Goal: Information Seeking & Learning: Find specific fact

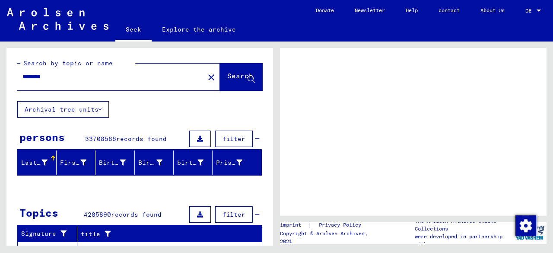
click at [227, 81] on font "Search" at bounding box center [240, 76] width 26 height 9
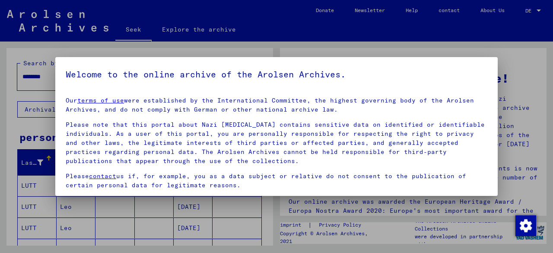
click at [0, 128] on div at bounding box center [276, 126] width 553 height 253
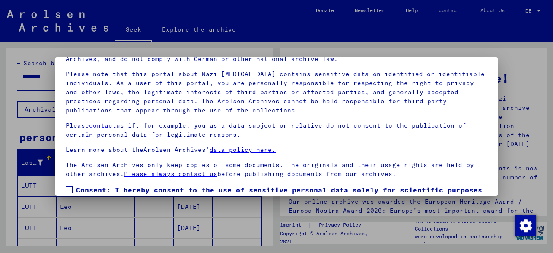
scroll to position [68, 0]
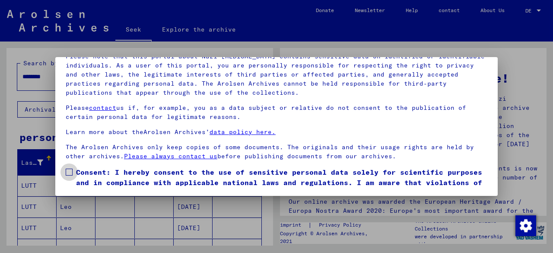
click at [73, 172] on label "Consent: I hereby consent to the use of sensitive personal data solely for scie…" at bounding box center [277, 182] width 422 height 31
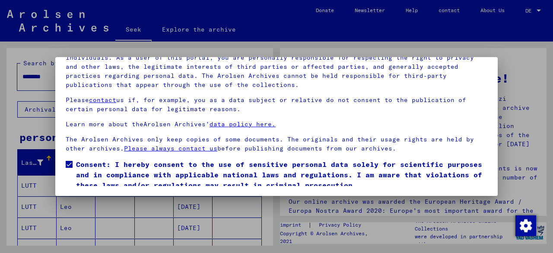
scroll to position [32, 0]
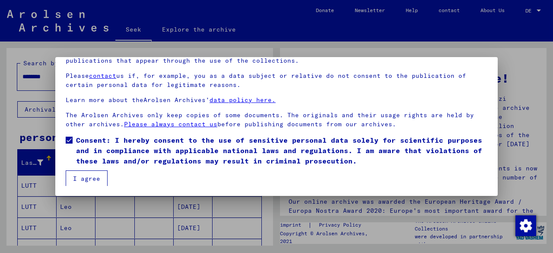
click at [104, 177] on button "I agree" at bounding box center [87, 178] width 42 height 16
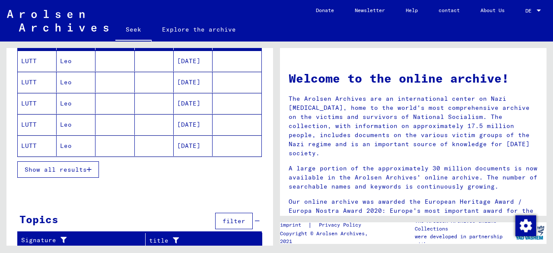
scroll to position [81, 0]
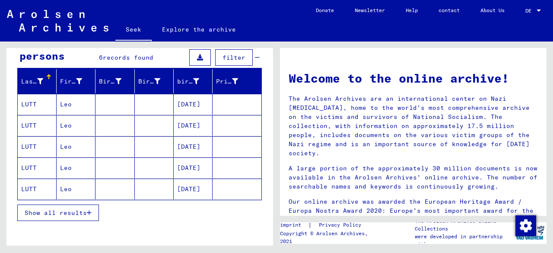
click at [36, 107] on mat-cell "LUTT" at bounding box center [37, 104] width 39 height 21
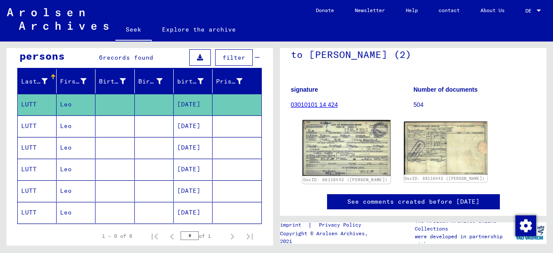
click at [336, 145] on img at bounding box center [347, 148] width 88 height 56
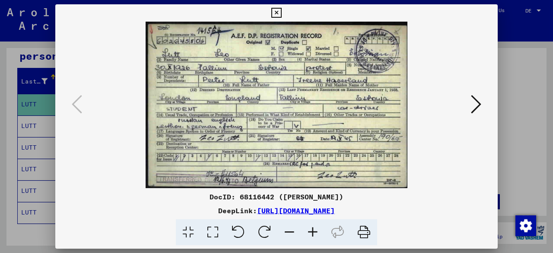
click at [515, 100] on div at bounding box center [276, 126] width 553 height 253
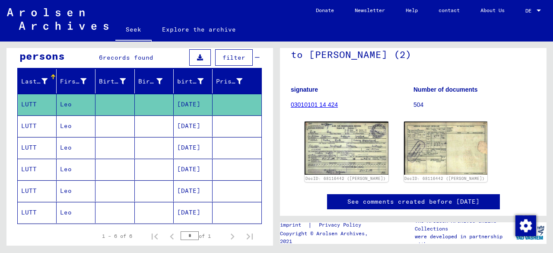
click at [159, 121] on mat-cell at bounding box center [154, 125] width 39 height 21
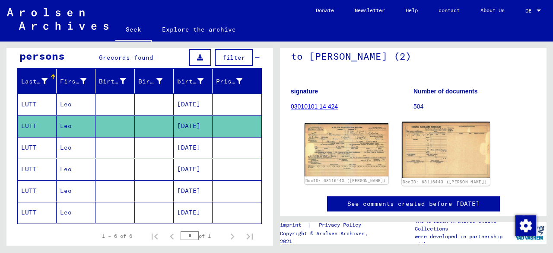
scroll to position [86, 0]
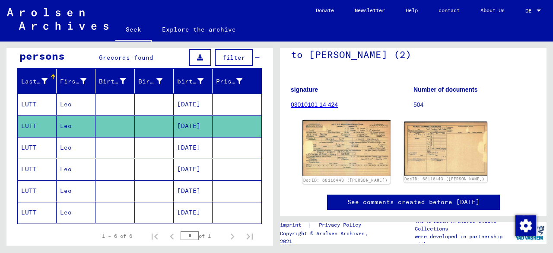
click at [347, 143] on img at bounding box center [347, 148] width 88 height 56
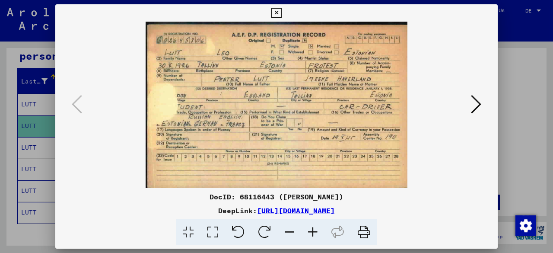
click at [477, 101] on icon at bounding box center [476, 104] width 10 height 21
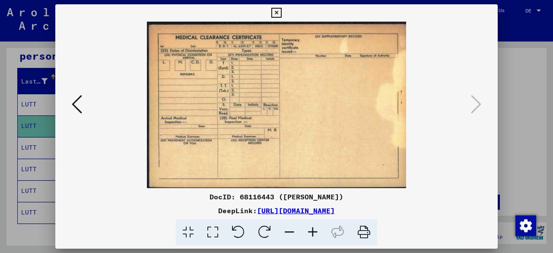
click at [519, 105] on div at bounding box center [276, 126] width 553 height 253
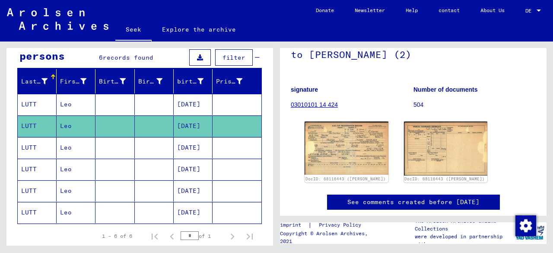
click at [149, 140] on mat-cell at bounding box center [154, 147] width 39 height 21
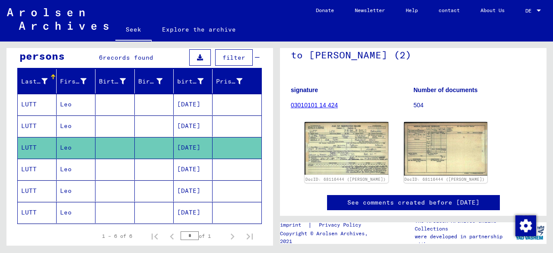
scroll to position [86, 0]
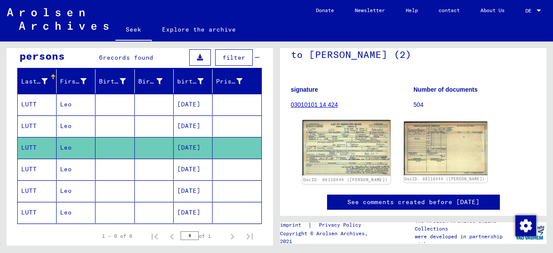
click at [339, 142] on img at bounding box center [347, 147] width 88 height 55
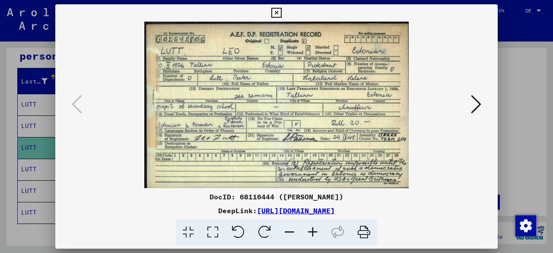
click at [472, 105] on icon at bounding box center [476, 104] width 10 height 21
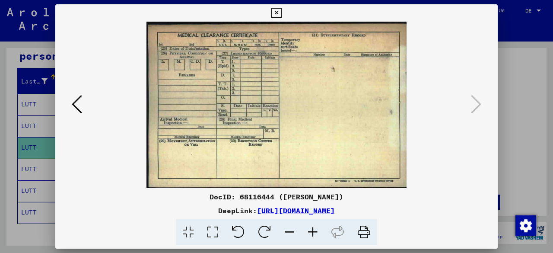
click at [77, 101] on icon at bounding box center [77, 104] width 10 height 21
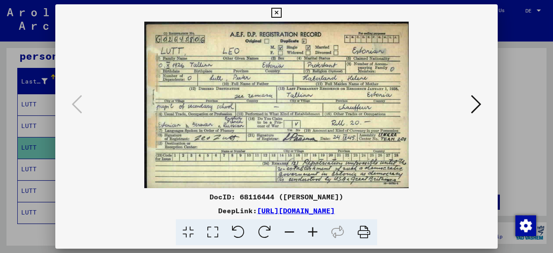
click at [505, 99] on div at bounding box center [276, 126] width 553 height 253
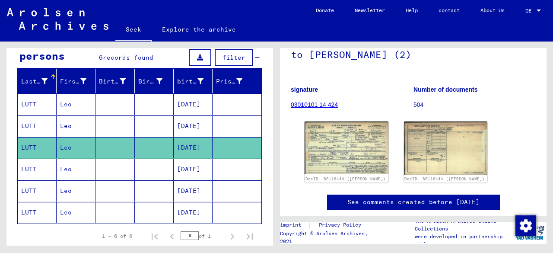
click at [104, 166] on mat-cell at bounding box center [115, 169] width 39 height 21
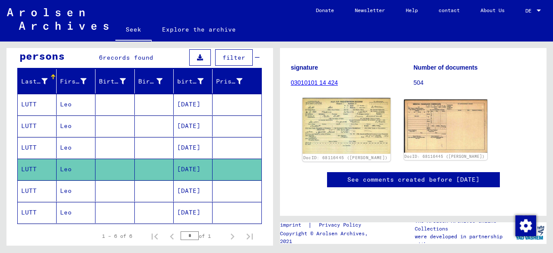
click at [346, 110] on img at bounding box center [347, 126] width 88 height 56
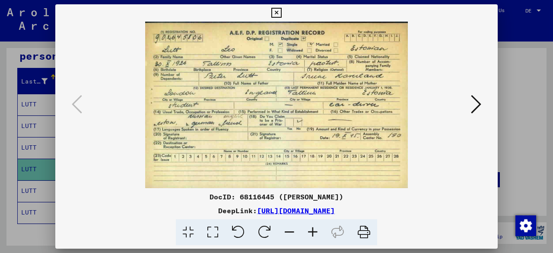
click at [517, 115] on div at bounding box center [276, 126] width 553 height 253
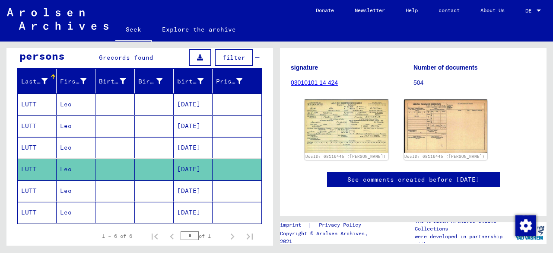
click at [156, 185] on mat-cell at bounding box center [154, 190] width 39 height 21
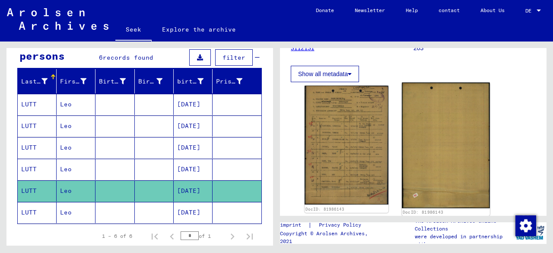
scroll to position [130, 0]
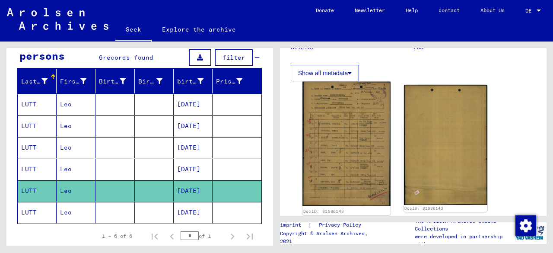
click at [370, 134] on img at bounding box center [347, 144] width 88 height 124
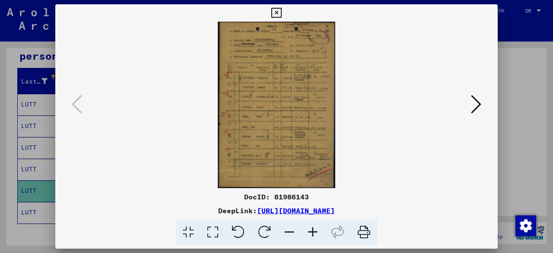
click at [309, 231] on icon at bounding box center [312, 232] width 23 height 26
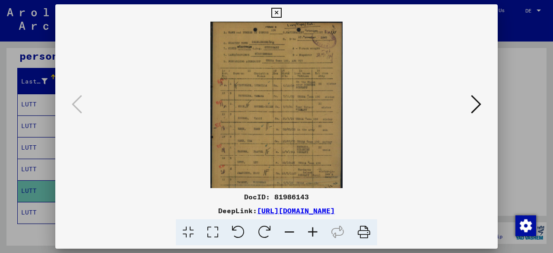
click at [309, 231] on icon at bounding box center [312, 232] width 23 height 26
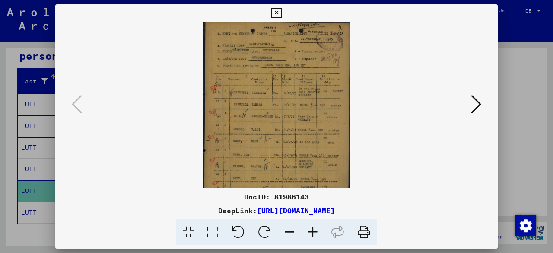
click at [309, 231] on icon at bounding box center [312, 232] width 23 height 26
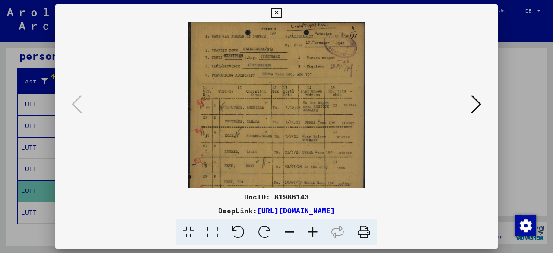
click at [309, 231] on icon at bounding box center [312, 232] width 23 height 26
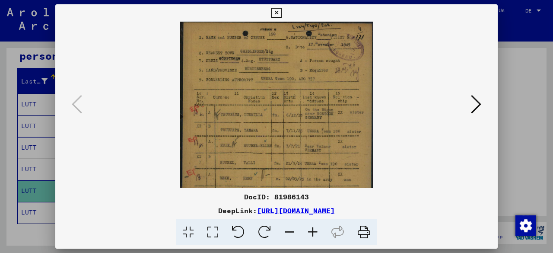
click at [309, 231] on icon at bounding box center [312, 232] width 23 height 26
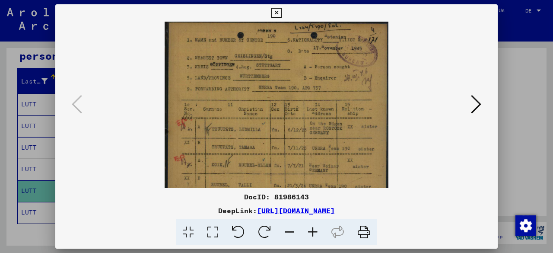
click at [309, 231] on icon at bounding box center [312, 232] width 23 height 26
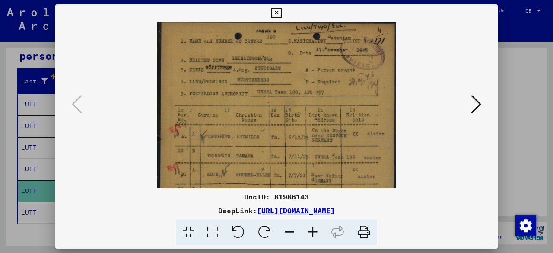
click at [309, 231] on icon at bounding box center [312, 232] width 23 height 26
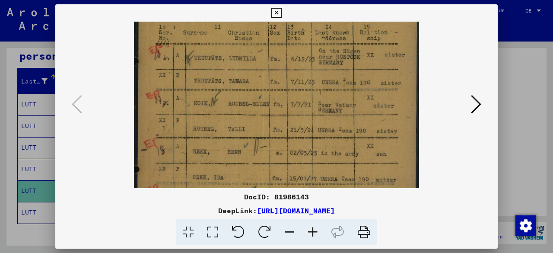
drag, startPoint x: 370, startPoint y: 134, endPoint x: 346, endPoint y: 36, distance: 101.0
click at [346, 36] on img at bounding box center [276, 123] width 285 height 404
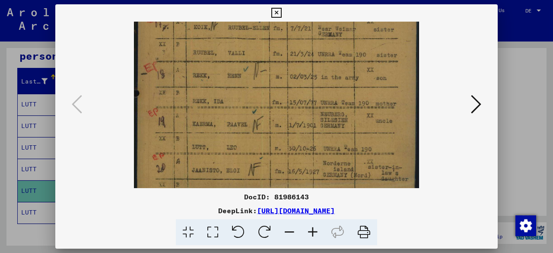
drag, startPoint x: 345, startPoint y: 116, endPoint x: 339, endPoint y: 40, distance: 76.7
click at [339, 40] on img at bounding box center [276, 47] width 285 height 404
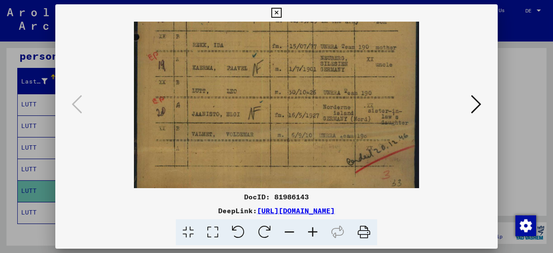
scroll to position [238, 0]
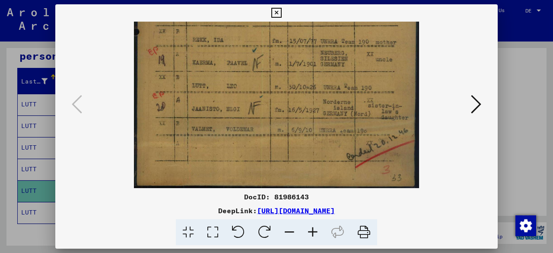
drag, startPoint x: 344, startPoint y: 116, endPoint x: 340, endPoint y: 49, distance: 67.1
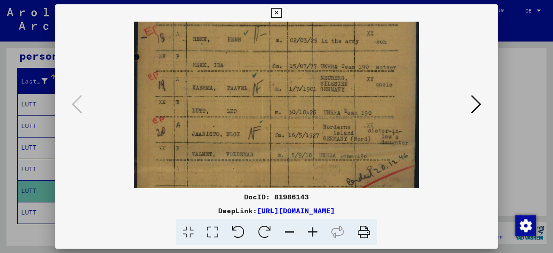
scroll to position [211, 0]
drag, startPoint x: 355, startPoint y: 62, endPoint x: 349, endPoint y: 91, distance: 30.1
click at [349, 91] on img at bounding box center [276, 13] width 285 height 404
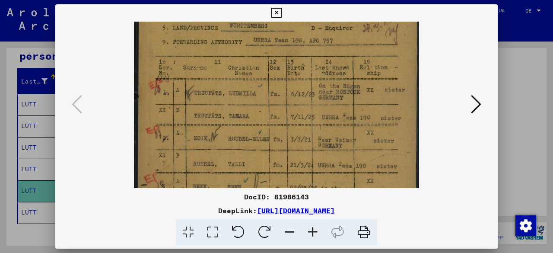
drag, startPoint x: 386, startPoint y: 63, endPoint x: 347, endPoint y: 210, distance: 152.7
click at [347, 210] on div "DocID: 81986143 DeepLink: [URL][DOMAIN_NAME]" at bounding box center [276, 124] width 443 height 241
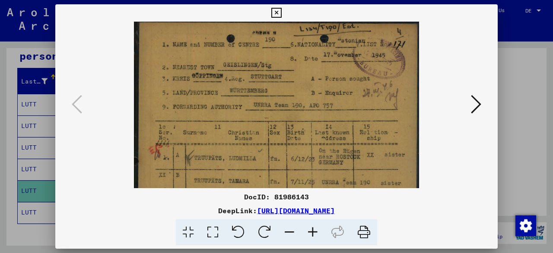
scroll to position [0, 0]
drag, startPoint x: 384, startPoint y: 118, endPoint x: 375, endPoint y: 202, distance: 84.0
click at [375, 202] on div "DocID: 81986143 DeepLink: [URL][DOMAIN_NAME]" at bounding box center [276, 124] width 443 height 241
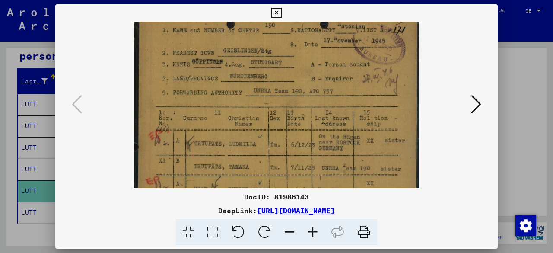
scroll to position [20, 0]
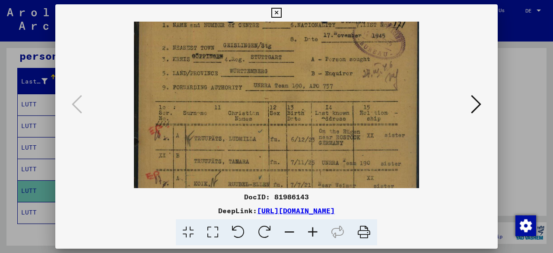
drag, startPoint x: 314, startPoint y: 139, endPoint x: 316, endPoint y: 120, distance: 18.7
click at [316, 120] on img at bounding box center [276, 204] width 285 height 404
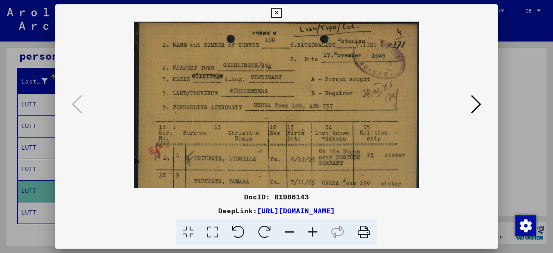
drag, startPoint x: 348, startPoint y: 63, endPoint x: 334, endPoint y: 118, distance: 56.8
click at [334, 118] on img at bounding box center [276, 224] width 285 height 404
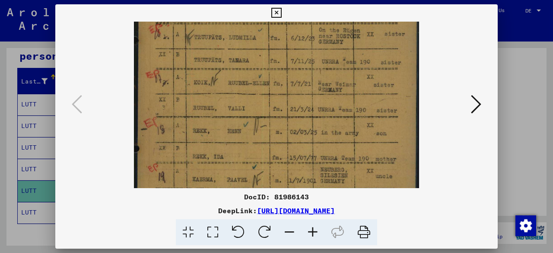
drag, startPoint x: 342, startPoint y: 153, endPoint x: 333, endPoint y: 32, distance: 121.0
click at [333, 32] on img at bounding box center [276, 103] width 285 height 404
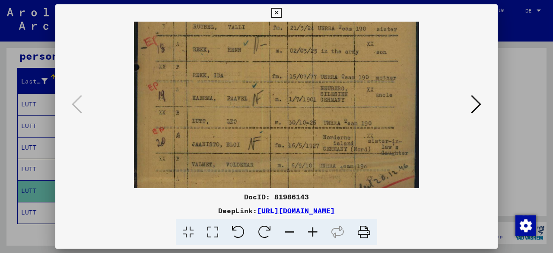
scroll to position [207, 0]
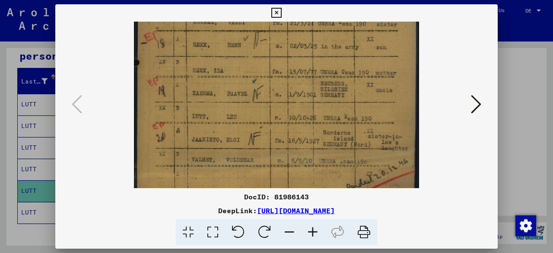
drag, startPoint x: 345, startPoint y: 114, endPoint x: 345, endPoint y: 29, distance: 84.7
click at [345, 29] on img at bounding box center [276, 17] width 285 height 404
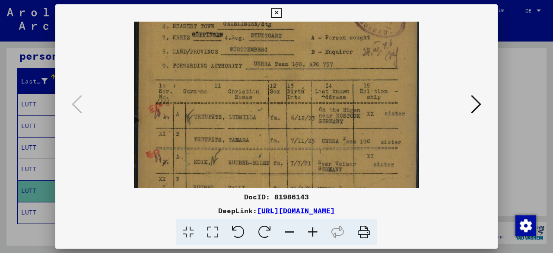
scroll to position [41, 0]
drag, startPoint x: 366, startPoint y: 63, endPoint x: 434, endPoint y: 250, distance: 199.4
click at [434, 250] on div "DocID: 81986143 DeepLink: [URL][DOMAIN_NAME]" at bounding box center [276, 126] width 553 height 253
click at [525, 137] on div at bounding box center [276, 126] width 553 height 253
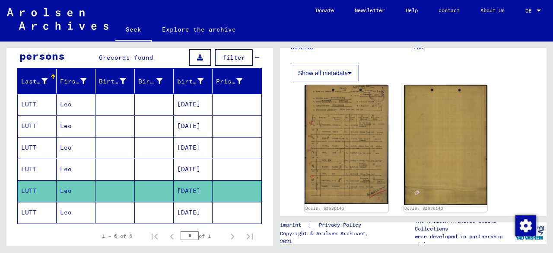
click at [155, 216] on mat-cell at bounding box center [154, 212] width 39 height 21
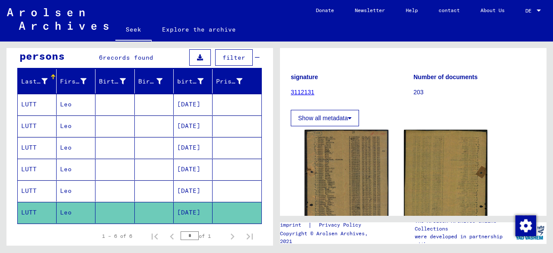
scroll to position [130, 0]
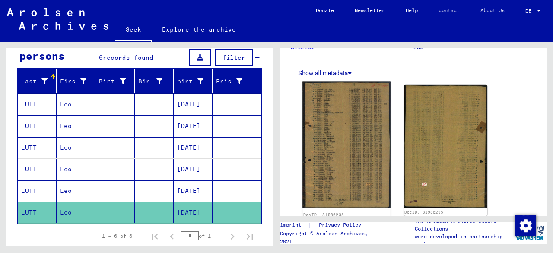
click at [373, 135] on img at bounding box center [347, 145] width 88 height 127
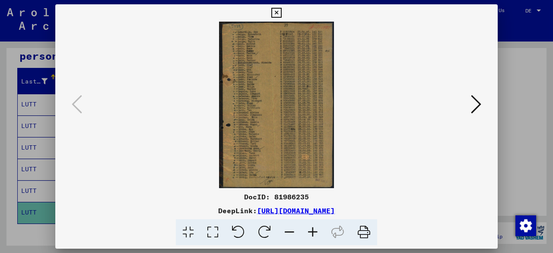
click at [313, 235] on icon at bounding box center [312, 232] width 23 height 26
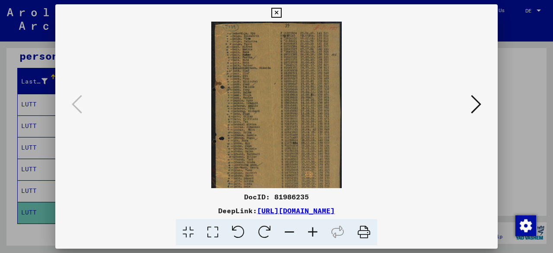
click at [313, 235] on icon at bounding box center [312, 232] width 23 height 26
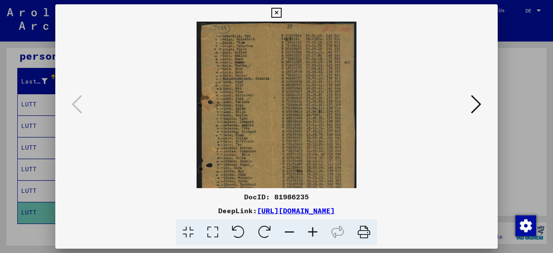
click at [312, 235] on icon at bounding box center [312, 232] width 23 height 26
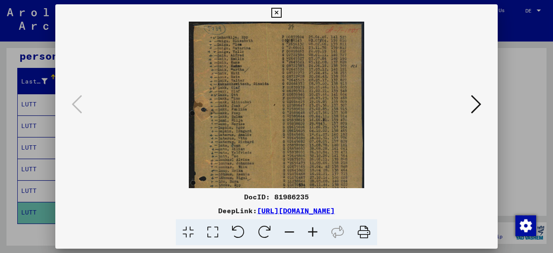
click at [311, 235] on icon at bounding box center [312, 232] width 23 height 26
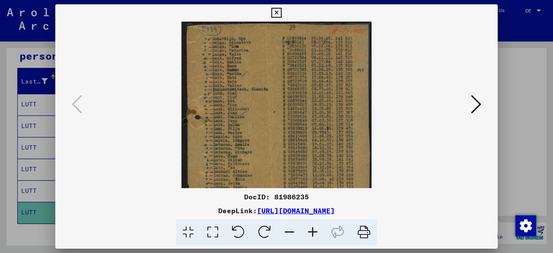
click at [311, 235] on icon at bounding box center [312, 232] width 23 height 26
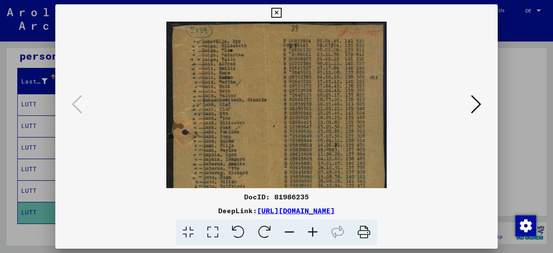
click at [309, 235] on icon at bounding box center [312, 232] width 23 height 26
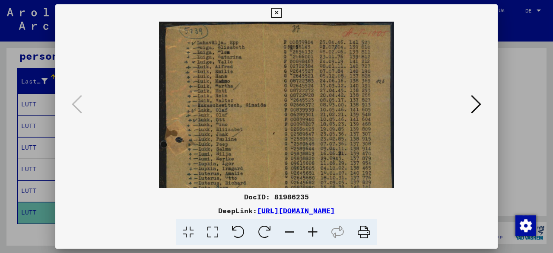
click at [309, 235] on icon at bounding box center [312, 232] width 23 height 26
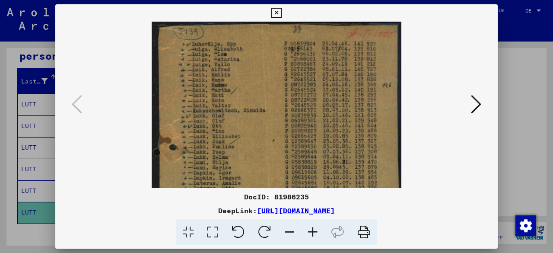
click at [309, 235] on icon at bounding box center [312, 232] width 23 height 26
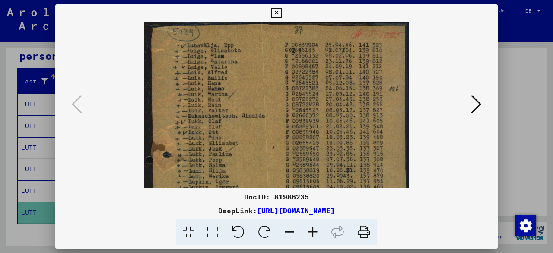
click at [309, 235] on icon at bounding box center [312, 232] width 23 height 26
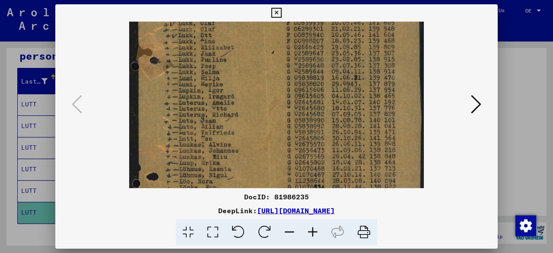
drag, startPoint x: 294, startPoint y: 139, endPoint x: 287, endPoint y: 37, distance: 102.2
click at [287, 37] on img at bounding box center [276, 125] width 295 height 426
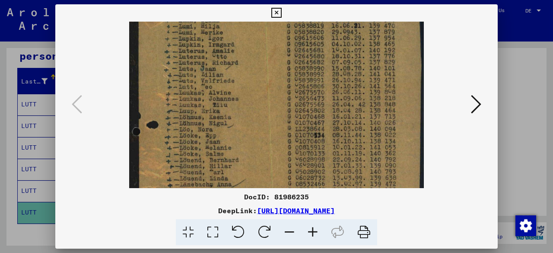
drag, startPoint x: 293, startPoint y: 129, endPoint x: 287, endPoint y: 79, distance: 50.0
click at [287, 79] on img at bounding box center [276, 73] width 295 height 426
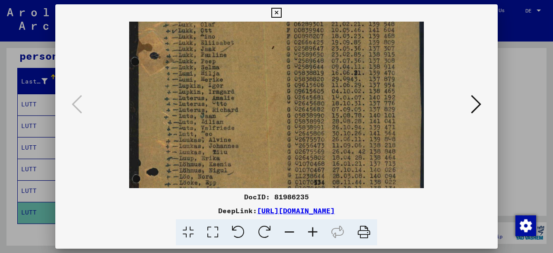
scroll to position [103, 0]
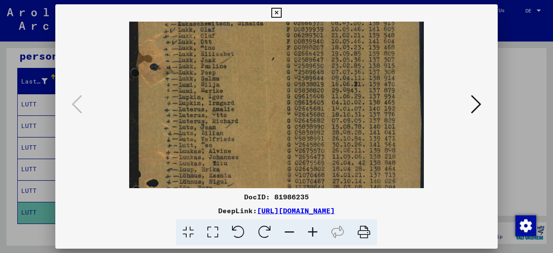
drag, startPoint x: 274, startPoint y: 90, endPoint x: 266, endPoint y: 151, distance: 61.1
click at [266, 151] on img at bounding box center [276, 132] width 295 height 426
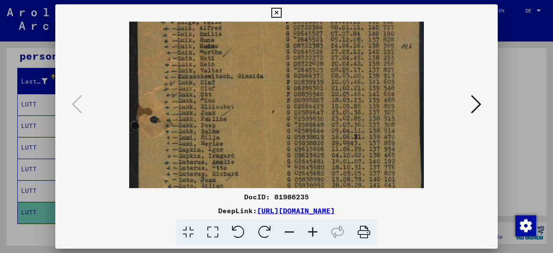
scroll to position [0, 0]
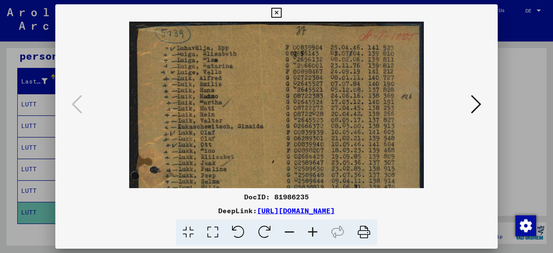
drag, startPoint x: 354, startPoint y: 110, endPoint x: 360, endPoint y: 196, distance: 86.2
click at [361, 215] on div "DocID: 81986235 DeepLink: [URL][DOMAIN_NAME]" at bounding box center [276, 124] width 443 height 241
drag, startPoint x: 328, startPoint y: 49, endPoint x: 337, endPoint y: 149, distance: 100.2
click at [337, 149] on img at bounding box center [276, 235] width 295 height 426
click at [382, 147] on img at bounding box center [276, 235] width 295 height 426
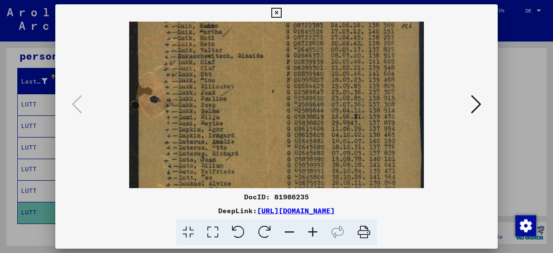
drag, startPoint x: 390, startPoint y: 108, endPoint x: 381, endPoint y: 8, distance: 100.7
click at [381, 9] on div "DocID: 81986235 DeepLink: [URL][DOMAIN_NAME]" at bounding box center [276, 124] width 443 height 241
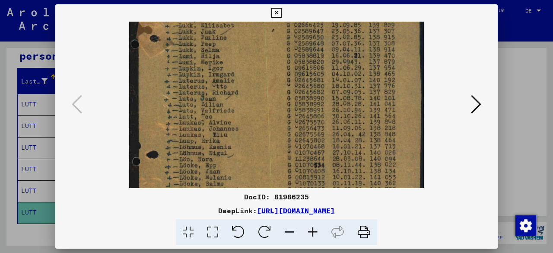
scroll to position [132, 0]
drag, startPoint x: 395, startPoint y: 119, endPoint x: 399, endPoint y: 96, distance: 23.8
click at [399, 96] on img at bounding box center [276, 102] width 295 height 426
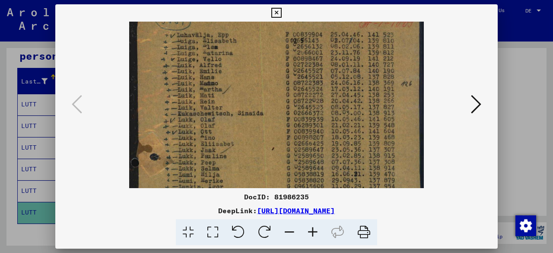
scroll to position [0, 0]
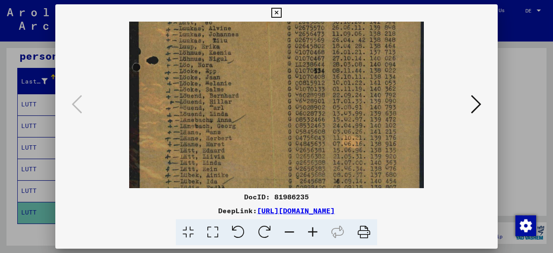
drag, startPoint x: 395, startPoint y: 89, endPoint x: 371, endPoint y: 21, distance: 72.3
click at [371, 22] on img at bounding box center [276, 9] width 295 height 426
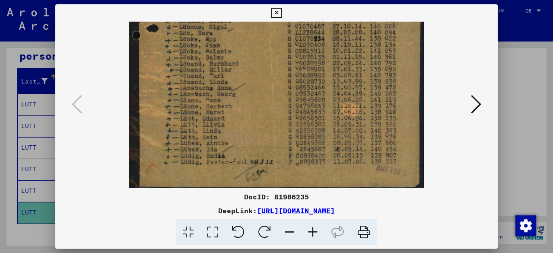
scroll to position [258, 0]
drag, startPoint x: 383, startPoint y: 127, endPoint x: 381, endPoint y: 105, distance: 21.7
click at [518, 105] on div at bounding box center [276, 126] width 553 height 253
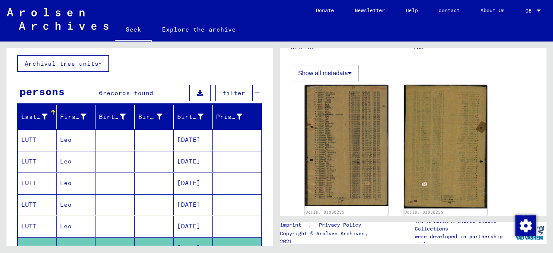
scroll to position [0, 0]
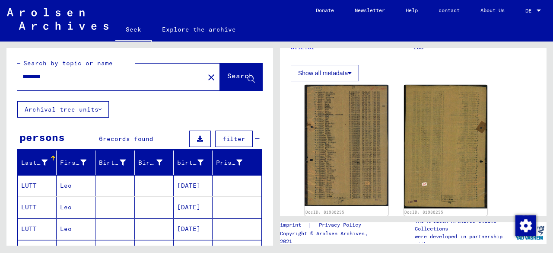
click at [71, 81] on input "********" at bounding box center [110, 76] width 177 height 9
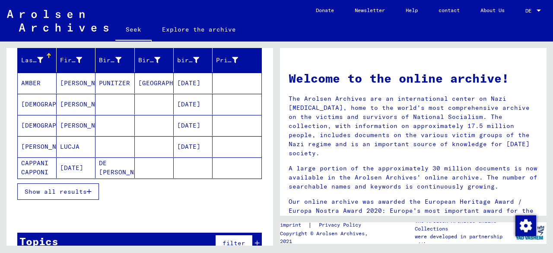
scroll to position [118, 0]
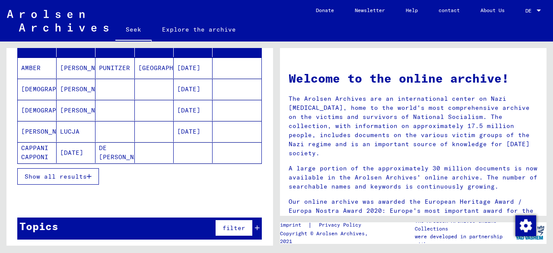
click at [82, 173] on font "Show all results" at bounding box center [56, 176] width 62 height 8
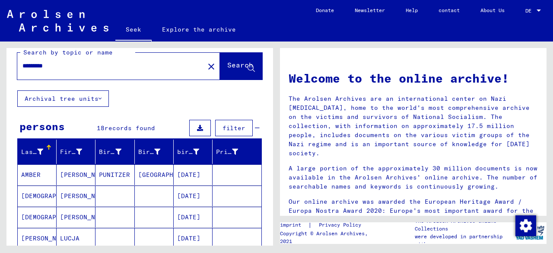
scroll to position [0, 0]
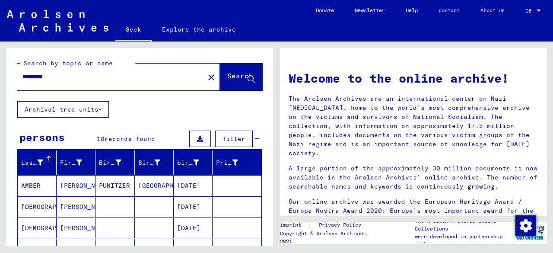
click at [83, 77] on input "*********" at bounding box center [108, 76] width 172 height 9
type input "*******"
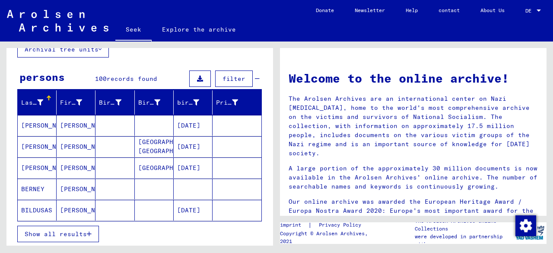
scroll to position [118, 0]
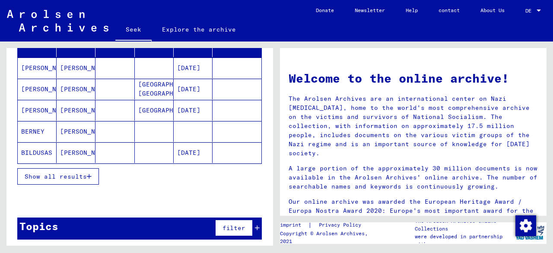
click at [64, 179] on button "Show all results" at bounding box center [58, 176] width 82 height 16
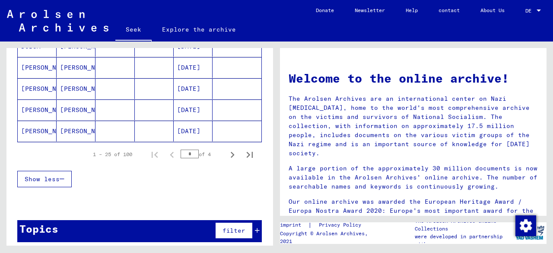
click at [41, 176] on font "Show less" at bounding box center [42, 179] width 35 height 8
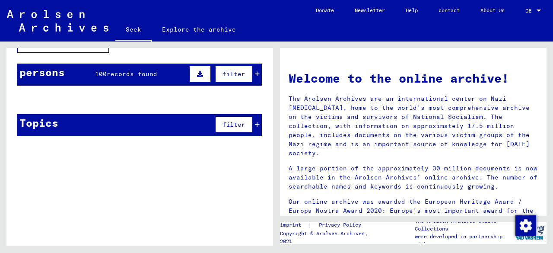
scroll to position [0, 0]
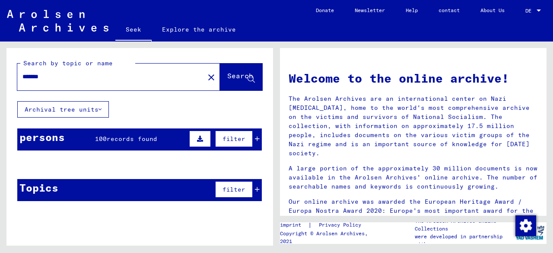
click at [52, 76] on input "*******" at bounding box center [108, 76] width 172 height 9
drag, startPoint x: 53, startPoint y: 77, endPoint x: 0, endPoint y: 81, distance: 53.3
click at [0, 81] on div "Search by topic or name ******* close Search Archival tree units persons 100 re…" at bounding box center [138, 143] width 277 height 204
type input "******"
click at [227, 83] on span "Search" at bounding box center [241, 77] width 28 height 9
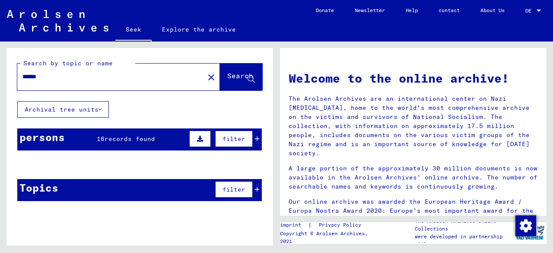
click at [255, 136] on icon at bounding box center [257, 139] width 5 height 6
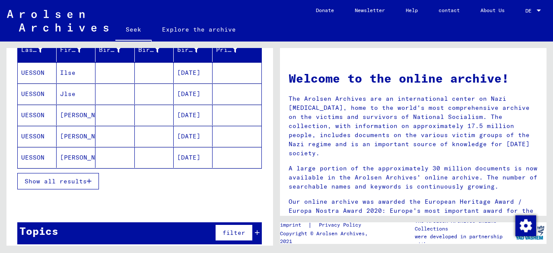
scroll to position [118, 0]
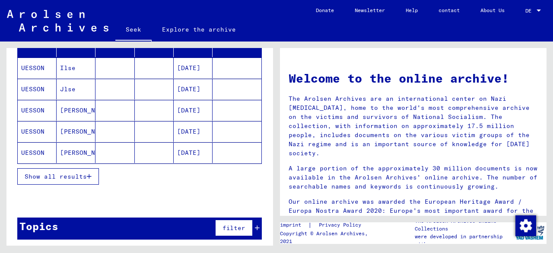
click at [78, 175] on font "Show all results" at bounding box center [56, 176] width 62 height 8
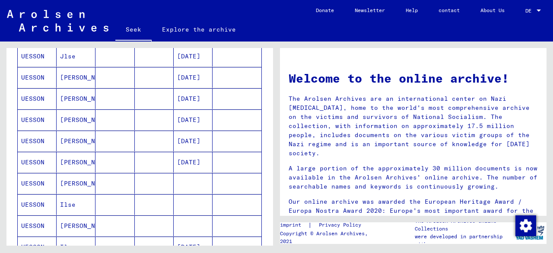
scroll to position [157, 0]
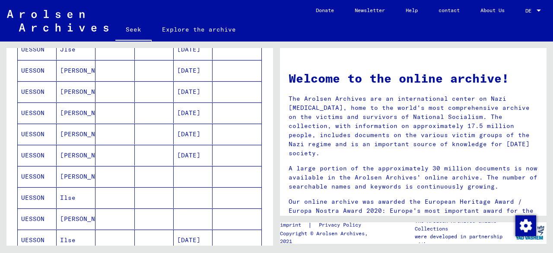
click at [112, 124] on mat-cell at bounding box center [115, 134] width 39 height 21
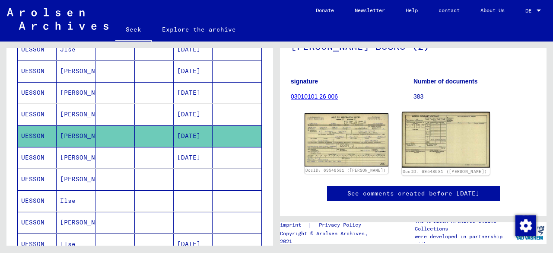
scroll to position [130, 0]
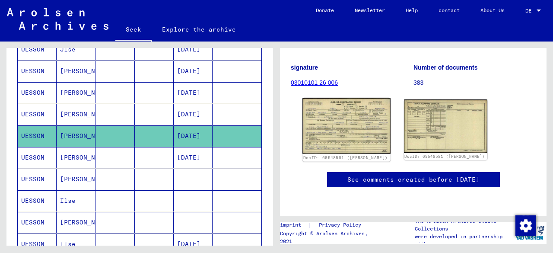
click at [323, 104] on img at bounding box center [347, 126] width 88 height 56
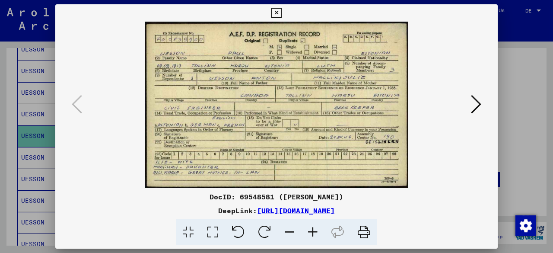
click at [511, 157] on div at bounding box center [276, 126] width 553 height 253
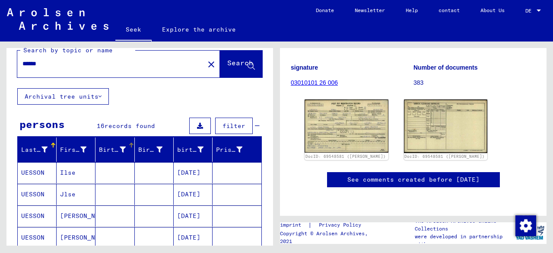
scroll to position [0, 0]
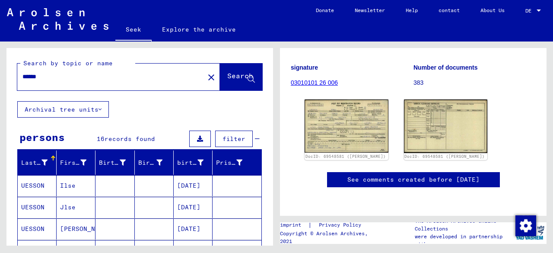
drag, startPoint x: 106, startPoint y: 72, endPoint x: 5, endPoint y: 83, distance: 101.3
click at [5, 83] on div "Search by topic or name ****** close Search Archival tree units persons 16 reco…" at bounding box center [138, 143] width 277 height 204
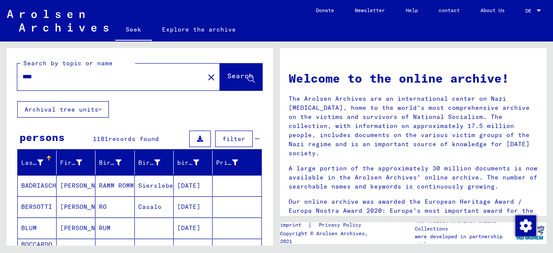
click at [25, 78] on input "****" at bounding box center [108, 76] width 172 height 9
click at [22, 78] on input "****" at bounding box center [108, 76] width 172 height 9
type input "*********"
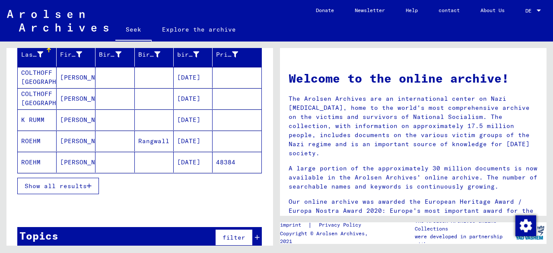
scroll to position [118, 0]
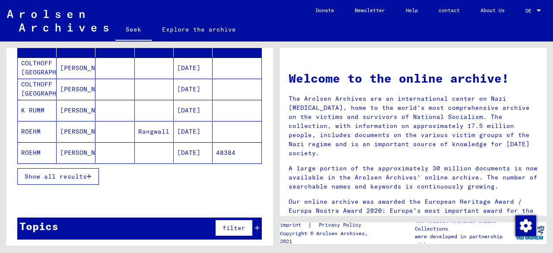
click at [78, 176] on font "Show all results" at bounding box center [56, 176] width 62 height 8
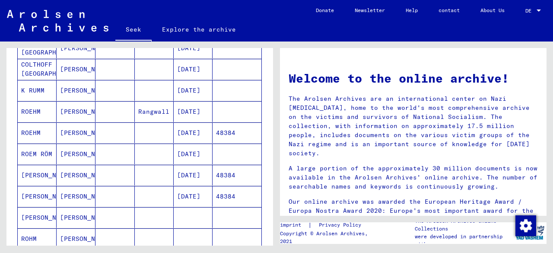
scroll to position [0, 0]
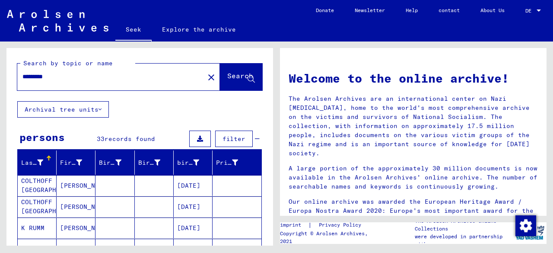
click at [64, 104] on button "Archival tree units" at bounding box center [63, 109] width 92 height 16
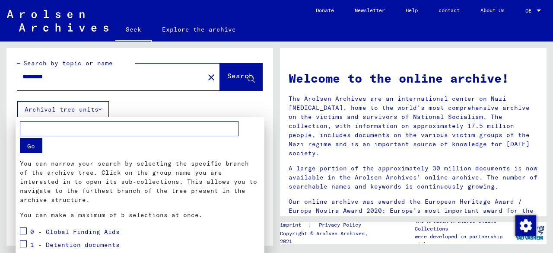
click at [169, 103] on div at bounding box center [276, 126] width 553 height 253
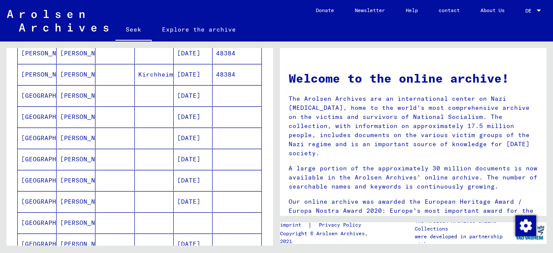
scroll to position [389, 0]
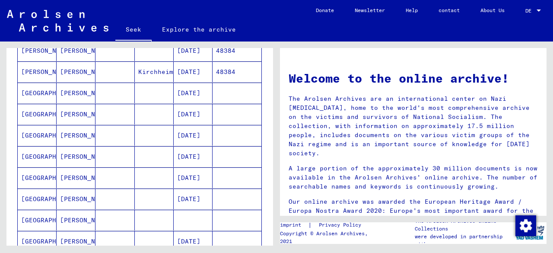
click at [140, 152] on mat-cell at bounding box center [154, 156] width 39 height 21
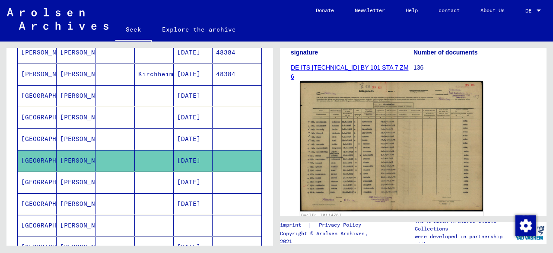
scroll to position [173, 0]
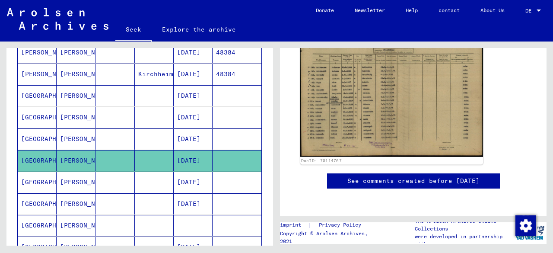
click at [322, 91] on img at bounding box center [391, 92] width 183 height 131
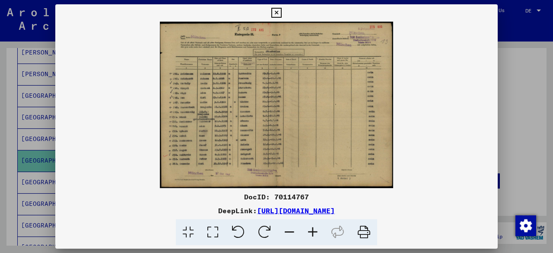
click at [307, 233] on icon at bounding box center [312, 232] width 23 height 26
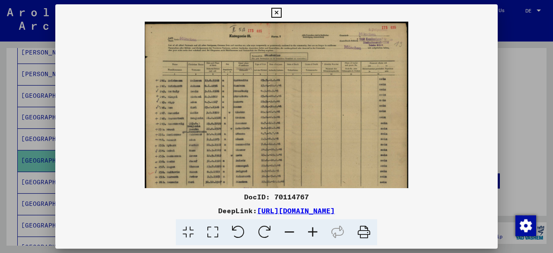
click at [308, 233] on icon at bounding box center [312, 232] width 23 height 26
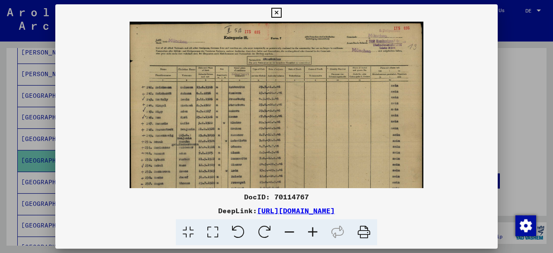
click at [308, 233] on icon at bounding box center [312, 232] width 23 height 26
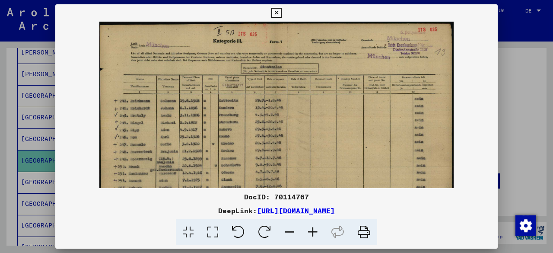
click at [308, 233] on icon at bounding box center [312, 232] width 23 height 26
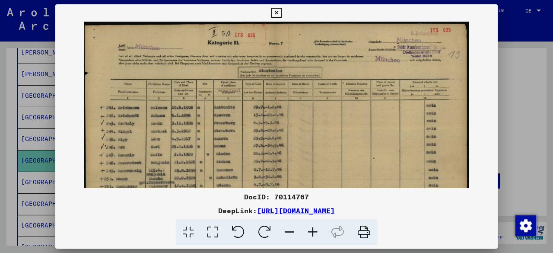
click at [308, 233] on icon at bounding box center [312, 232] width 23 height 26
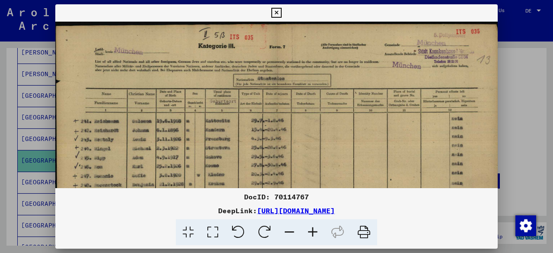
click at [308, 233] on icon at bounding box center [312, 232] width 23 height 26
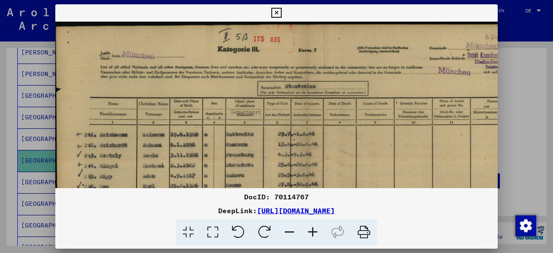
click at [308, 233] on icon at bounding box center [312, 232] width 23 height 26
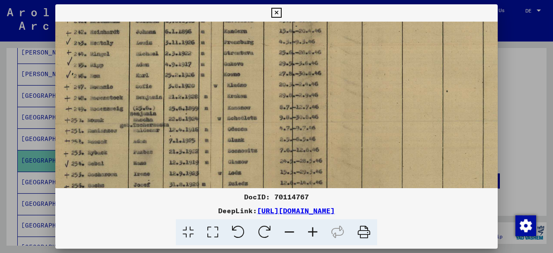
drag, startPoint x: 220, startPoint y: 109, endPoint x: 214, endPoint y: 13, distance: 97.0
click at [214, 12] on div "DocID: 70114767 DeepLink: [URL][DOMAIN_NAME]" at bounding box center [276, 124] width 443 height 241
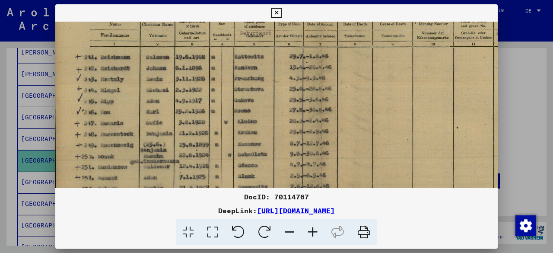
scroll to position [81, 2]
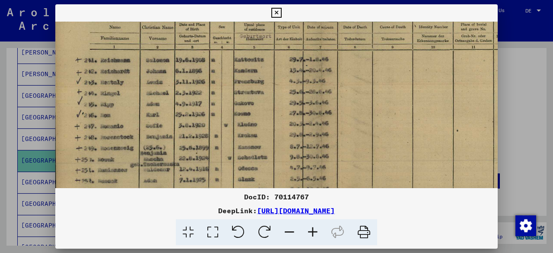
drag, startPoint x: 216, startPoint y: 114, endPoint x: 234, endPoint y: 167, distance: 56.2
click at [234, 167] on img at bounding box center [322, 131] width 536 height 382
click at [523, 84] on div at bounding box center [276, 126] width 553 height 253
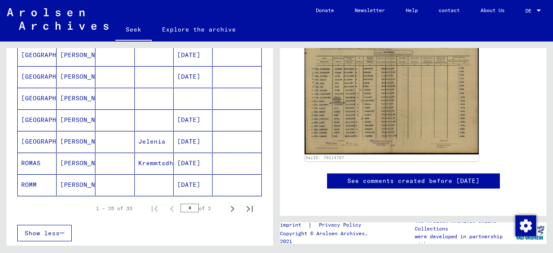
scroll to position [522, 0]
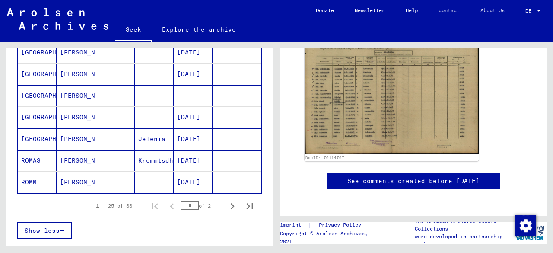
click at [103, 111] on mat-cell at bounding box center [115, 117] width 39 height 21
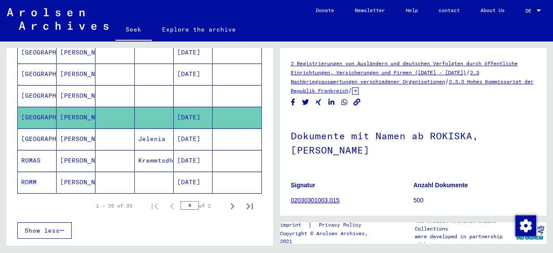
click at [113, 70] on mat-cell at bounding box center [115, 74] width 39 height 21
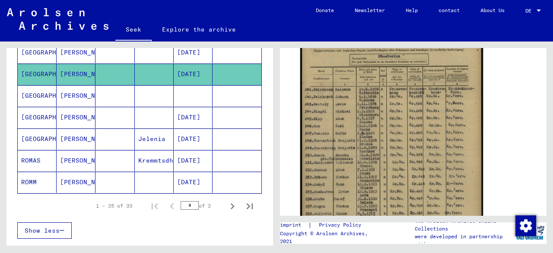
scroll to position [216, 0]
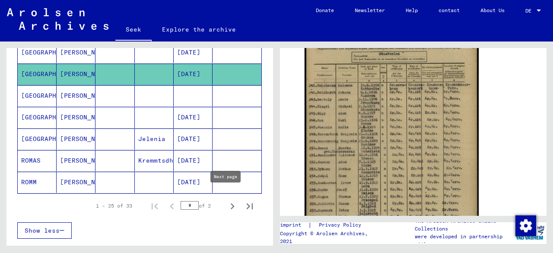
click at [226, 200] on icon "Next page" at bounding box center [232, 206] width 12 height 12
type input "*"
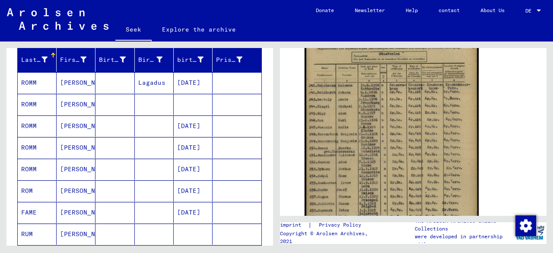
scroll to position [121, 0]
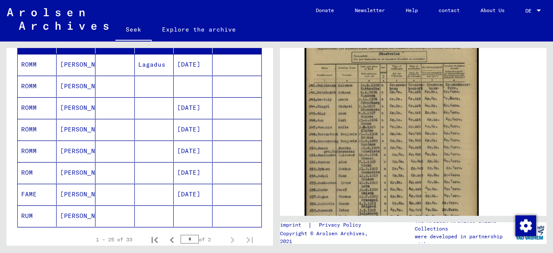
click at [110, 189] on mat-cell at bounding box center [115, 194] width 39 height 21
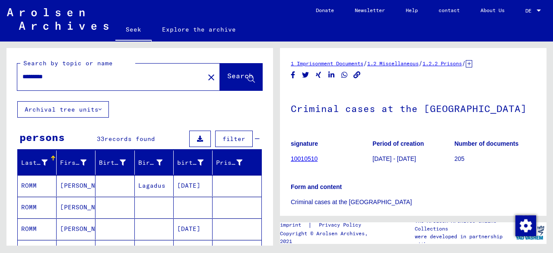
drag, startPoint x: 110, startPoint y: 74, endPoint x: 0, endPoint y: 88, distance: 110.6
click at [0, 88] on div "Search by topic or name ********* close Search Archival tree units persons 33 r…" at bounding box center [138, 143] width 277 height 204
type input "********"
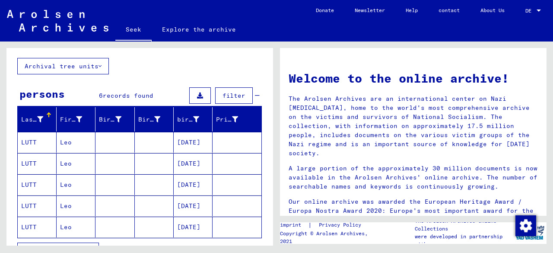
scroll to position [86, 0]
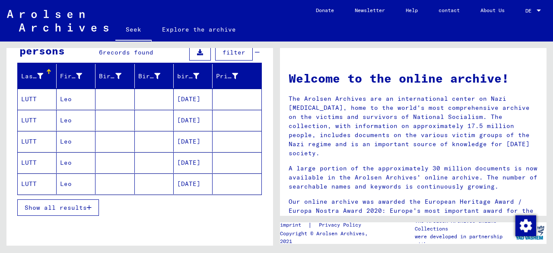
click at [116, 158] on mat-cell at bounding box center [115, 162] width 39 height 21
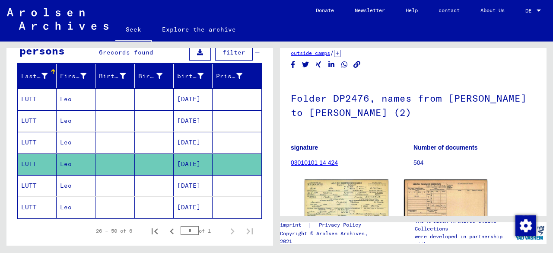
scroll to position [86, 0]
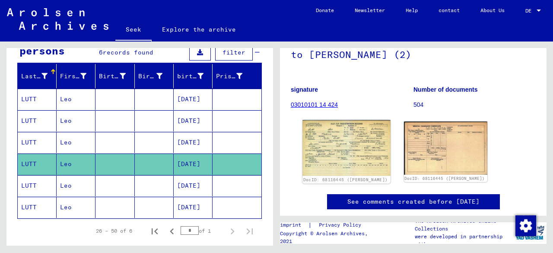
click at [354, 152] on img at bounding box center [347, 148] width 88 height 56
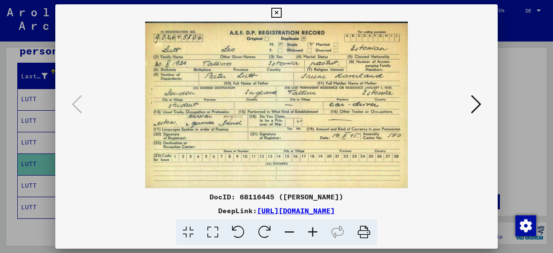
click at [421, 154] on img at bounding box center [277, 105] width 384 height 166
click at [525, 149] on div at bounding box center [276, 126] width 553 height 253
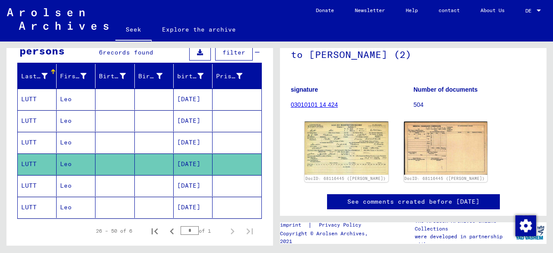
click at [137, 179] on mat-cell at bounding box center [154, 185] width 39 height 21
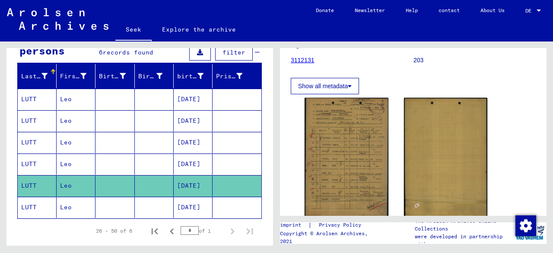
scroll to position [173, 0]
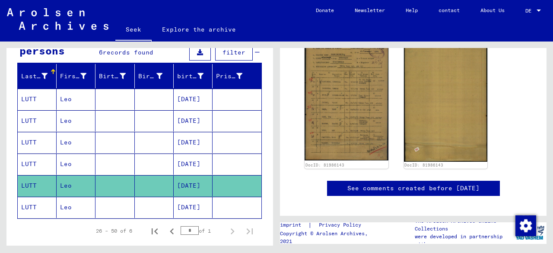
click at [138, 199] on mat-cell at bounding box center [154, 207] width 39 height 21
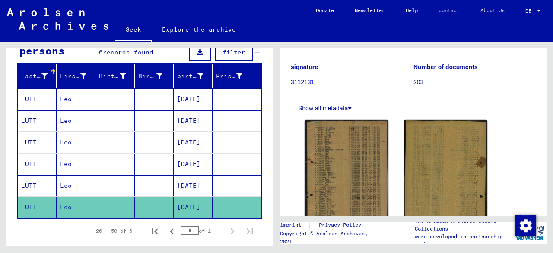
scroll to position [86, 0]
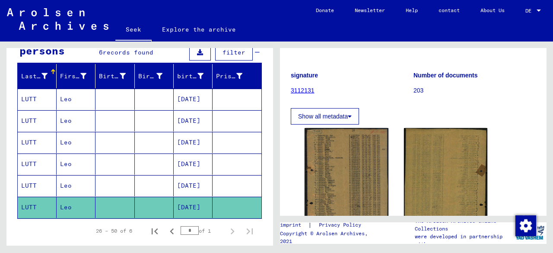
click at [147, 132] on mat-cell at bounding box center [154, 142] width 39 height 21
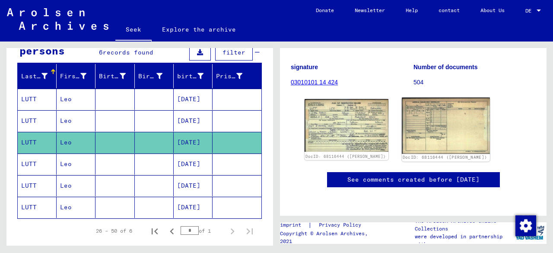
scroll to position [173, 0]
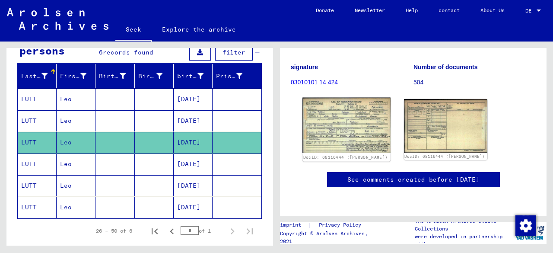
click at [375, 98] on img at bounding box center [347, 125] width 88 height 55
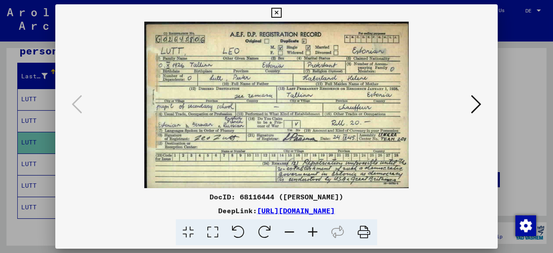
click at [469, 105] on button at bounding box center [476, 104] width 16 height 25
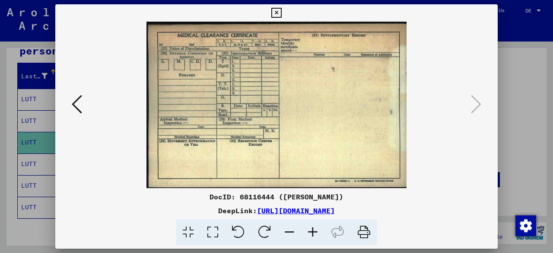
click at [67, 105] on div at bounding box center [276, 105] width 443 height 166
click at [78, 105] on icon at bounding box center [77, 104] width 10 height 21
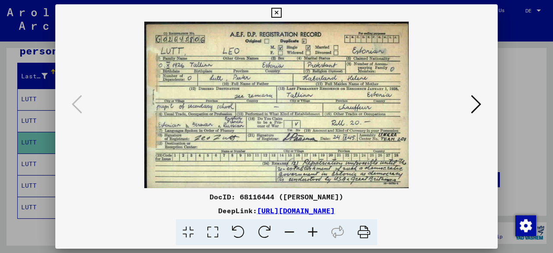
click at [468, 108] on button at bounding box center [476, 104] width 16 height 25
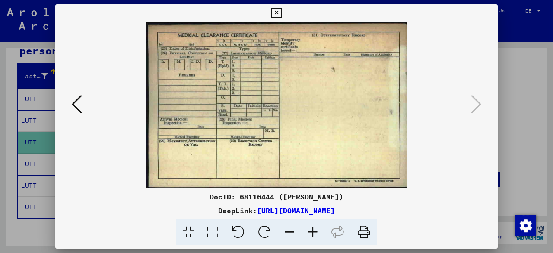
click at [80, 98] on icon at bounding box center [77, 104] width 10 height 21
